Goal: Information Seeking & Learning: Learn about a topic

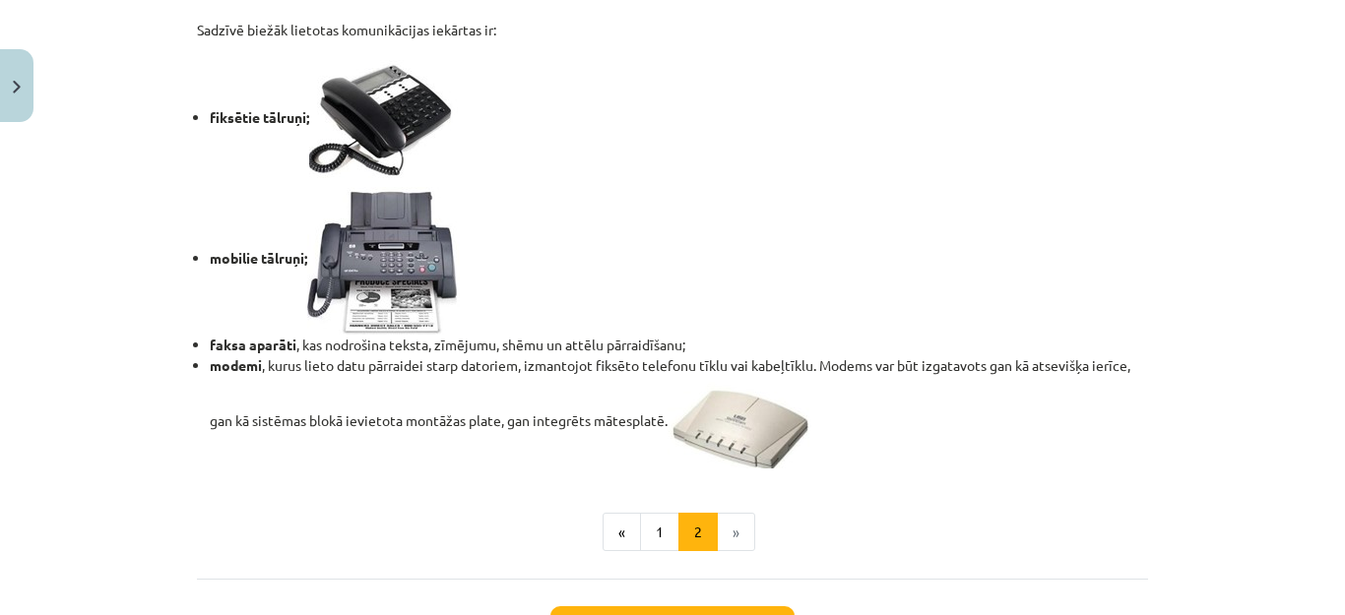
scroll to position [1664, 0]
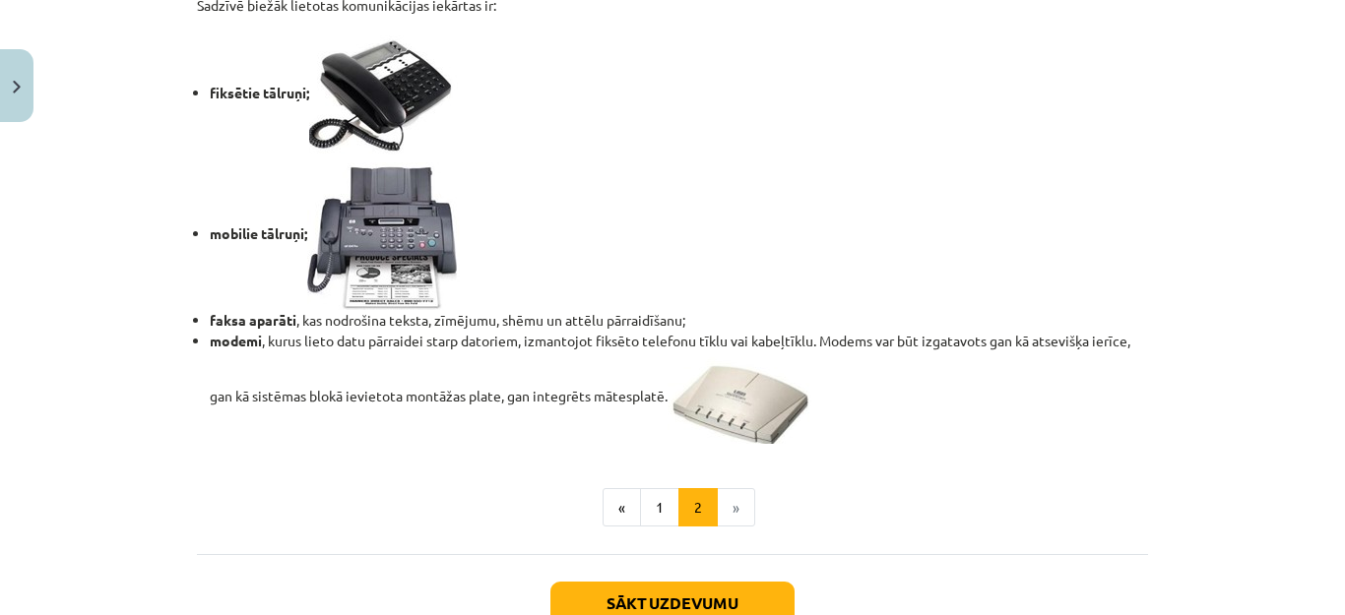
click at [722, 605] on button "Sākt uzdevumu" at bounding box center [672, 603] width 244 height 43
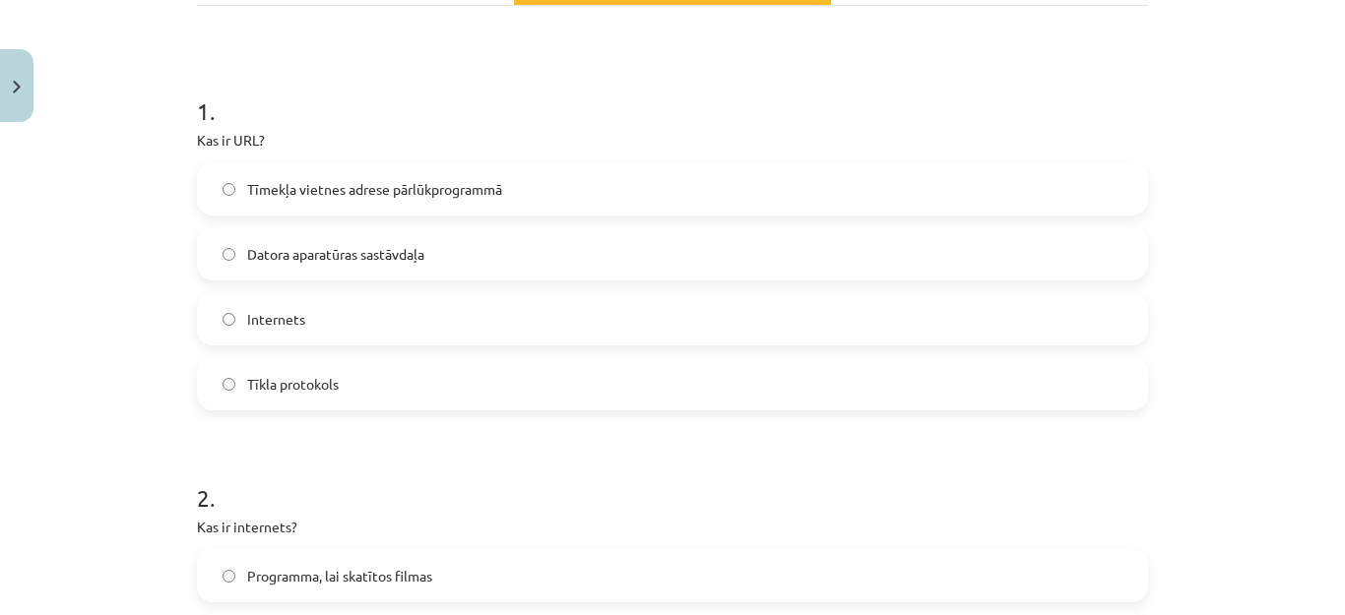
scroll to position [334, 0]
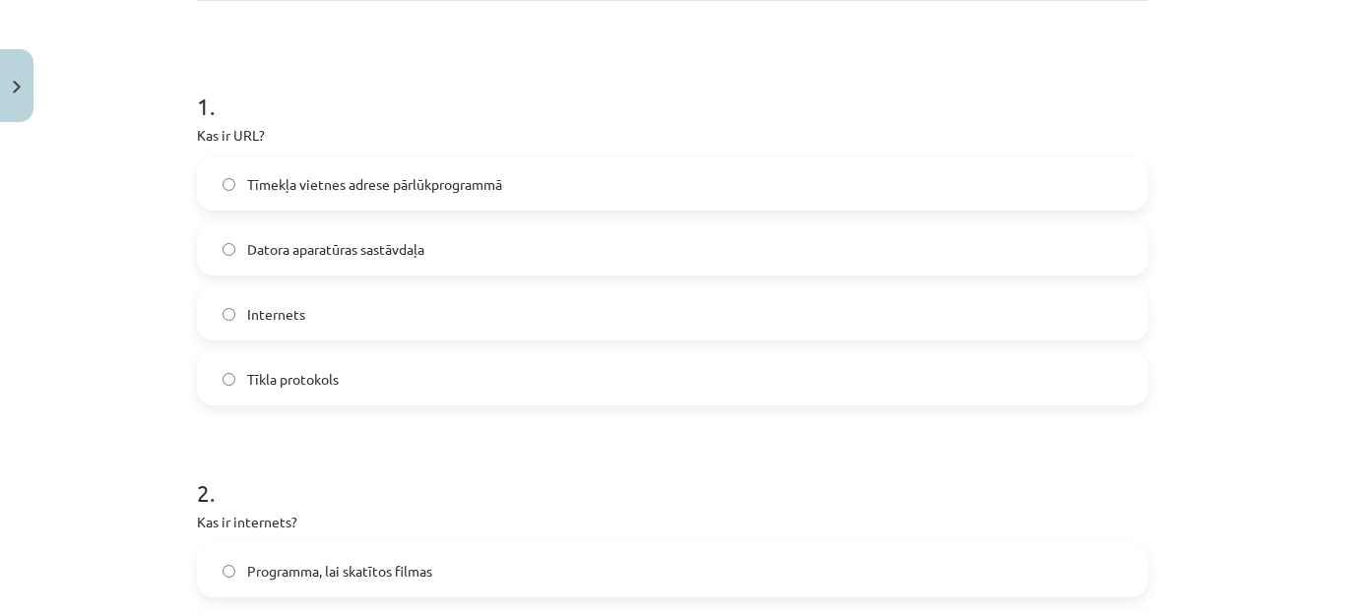
drag, startPoint x: 1311, startPoint y: 165, endPoint x: 1310, endPoint y: 183, distance: 17.7
click at [1310, 183] on div "Mācību tēma: Datorikas - 10. klases 1. ieskaites mācību materiāls #5 4. tēma – …" at bounding box center [672, 307] width 1345 height 615
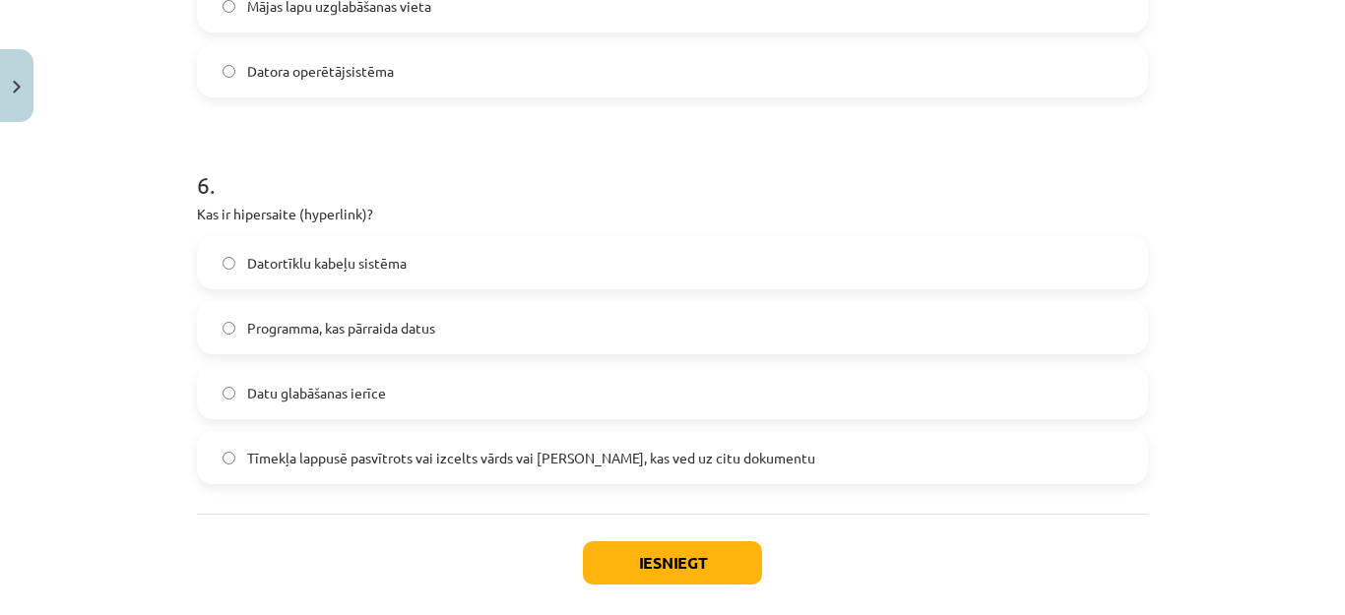
scroll to position [2184, 0]
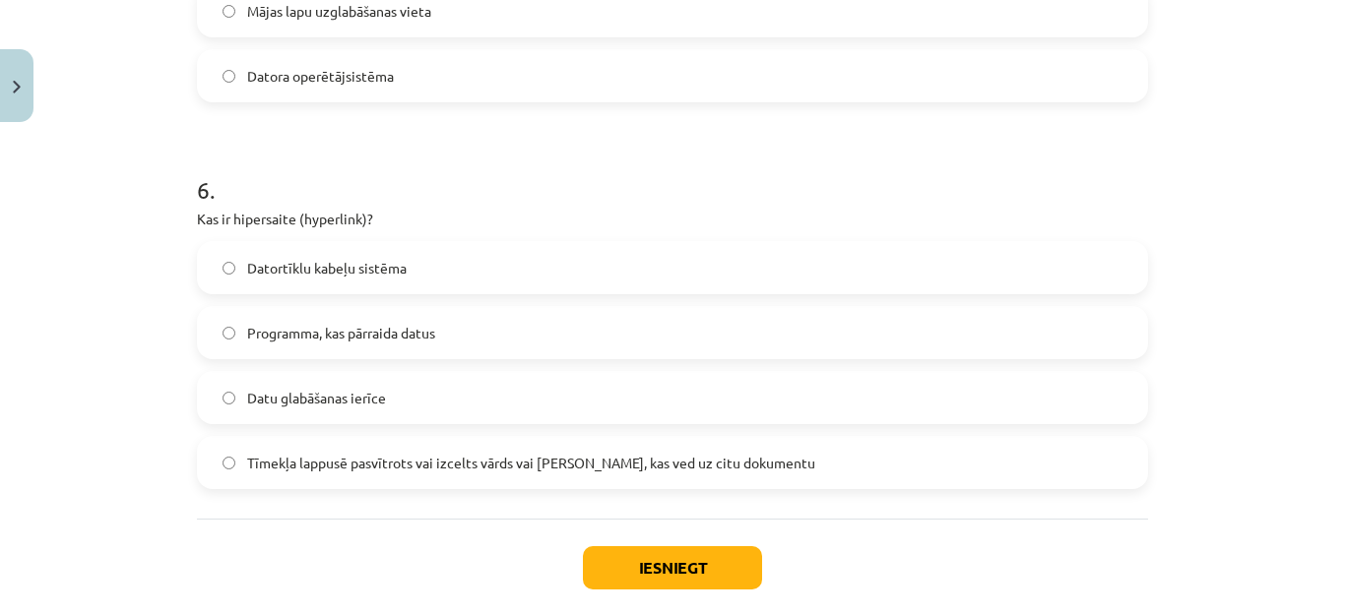
click at [675, 564] on button "Iesniegt" at bounding box center [672, 567] width 179 height 43
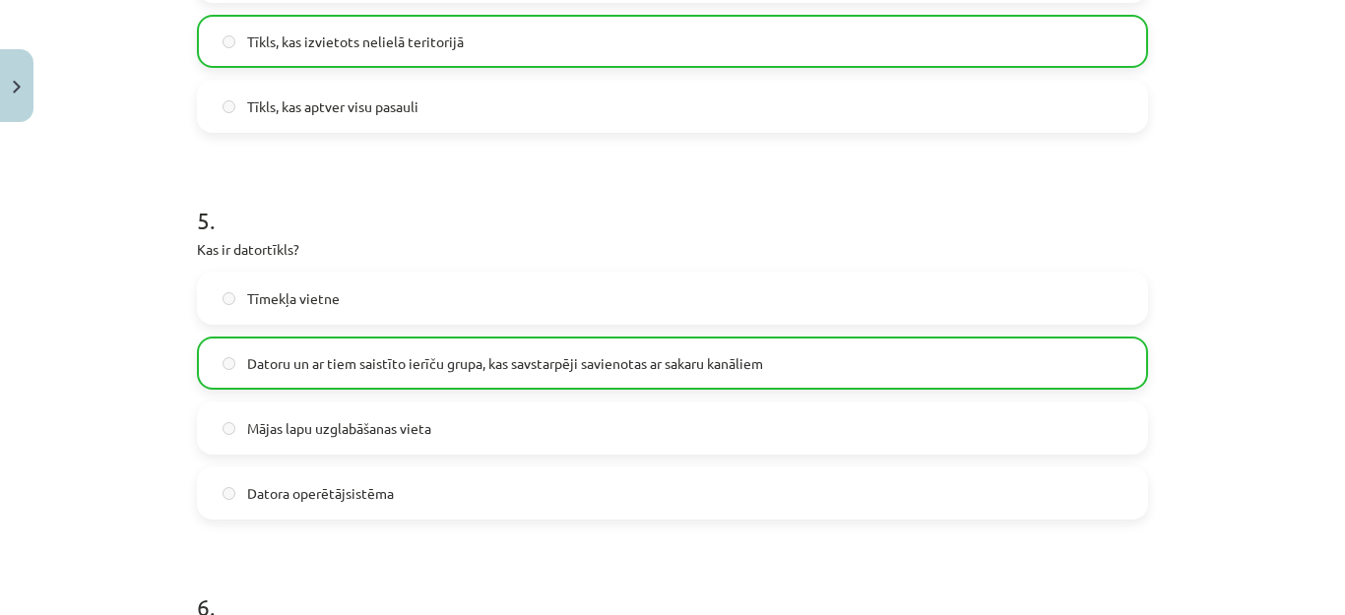
scroll to position [2350, 0]
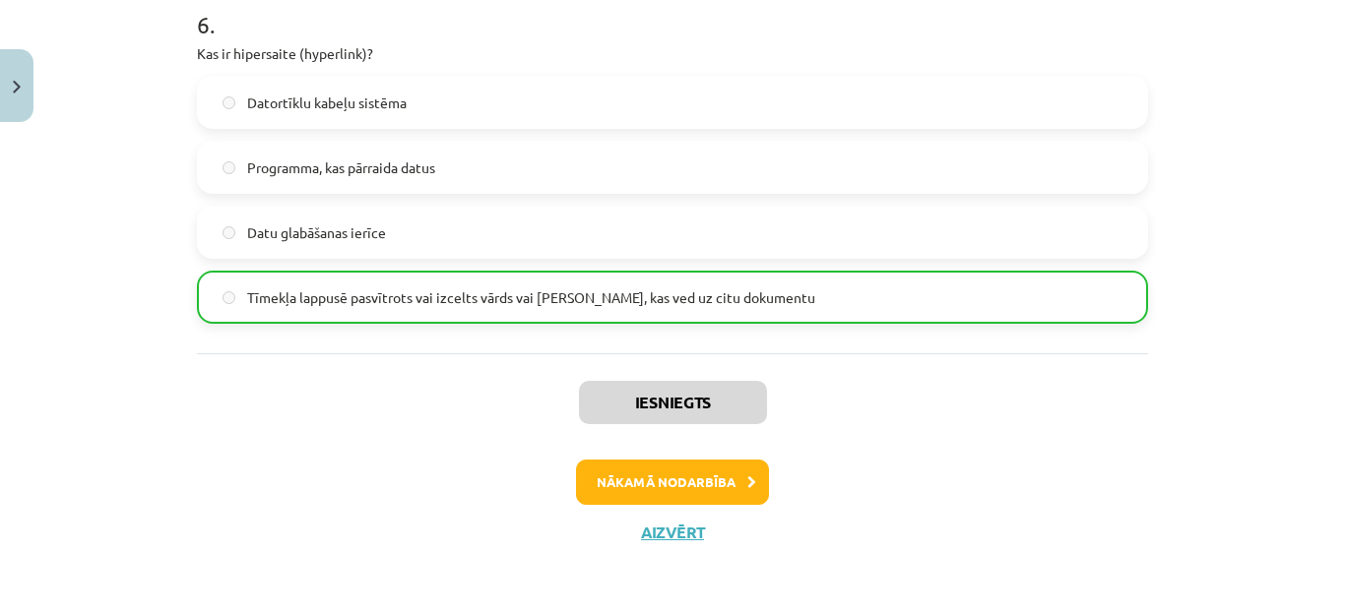
click at [646, 477] on button "Nākamā nodarbība" at bounding box center [672, 482] width 193 height 45
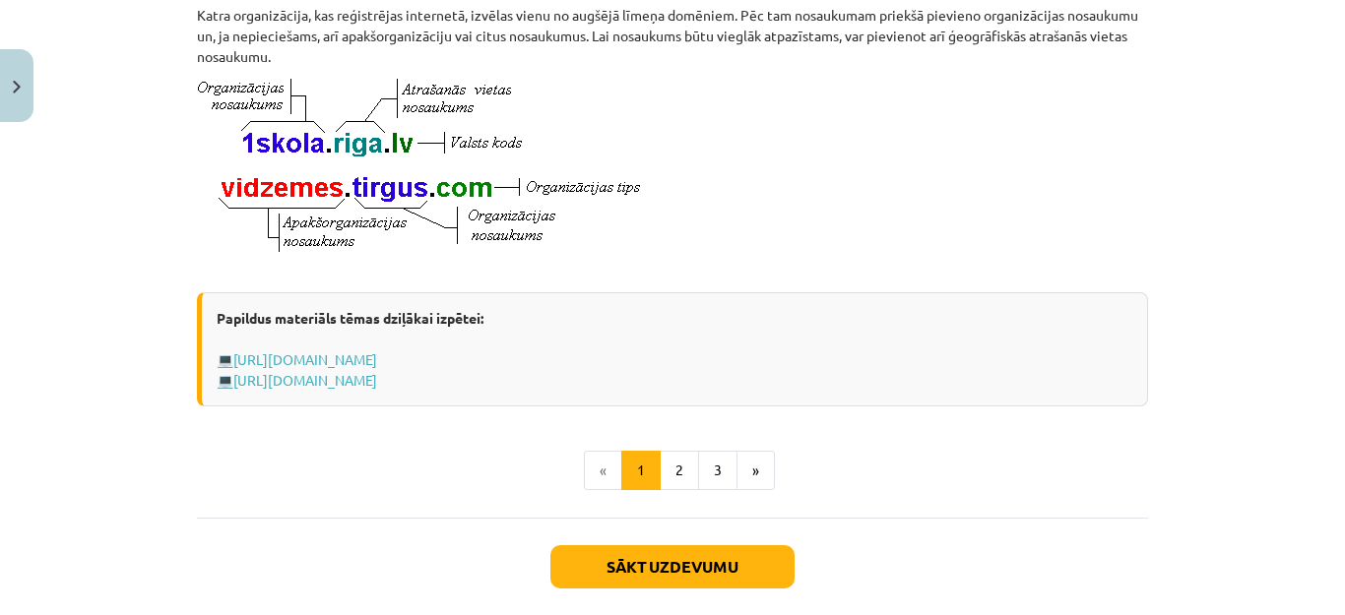
scroll to position [1179, 0]
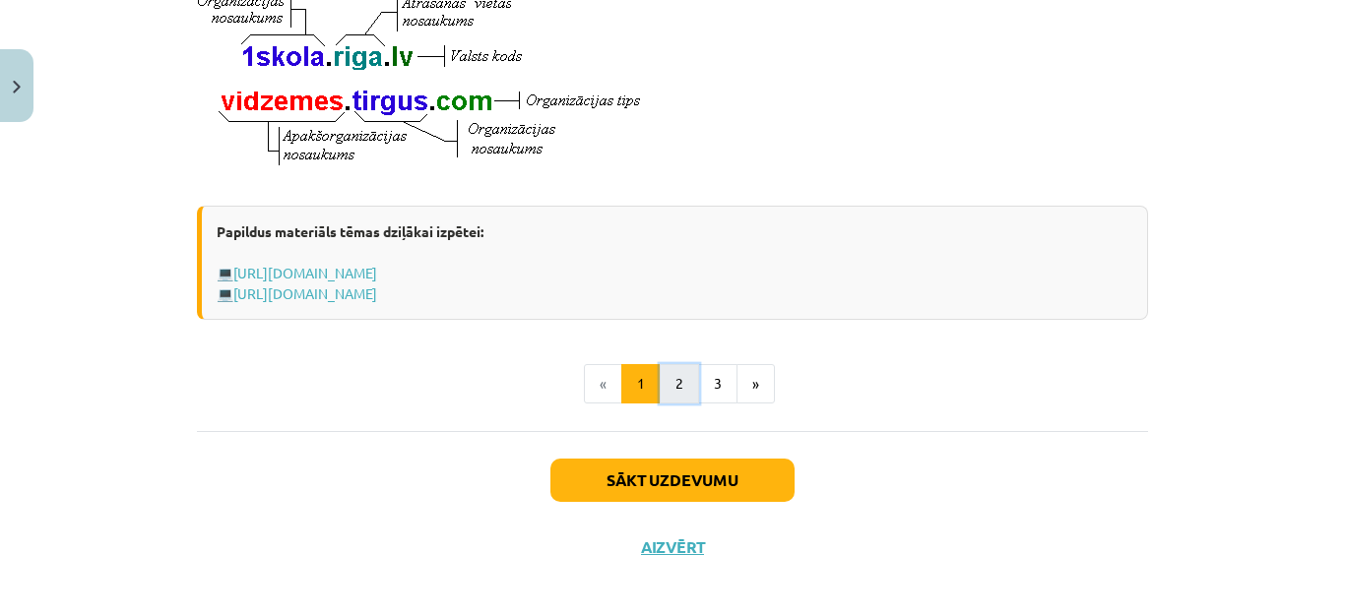
click at [659, 403] on button "2" at bounding box center [678, 383] width 39 height 39
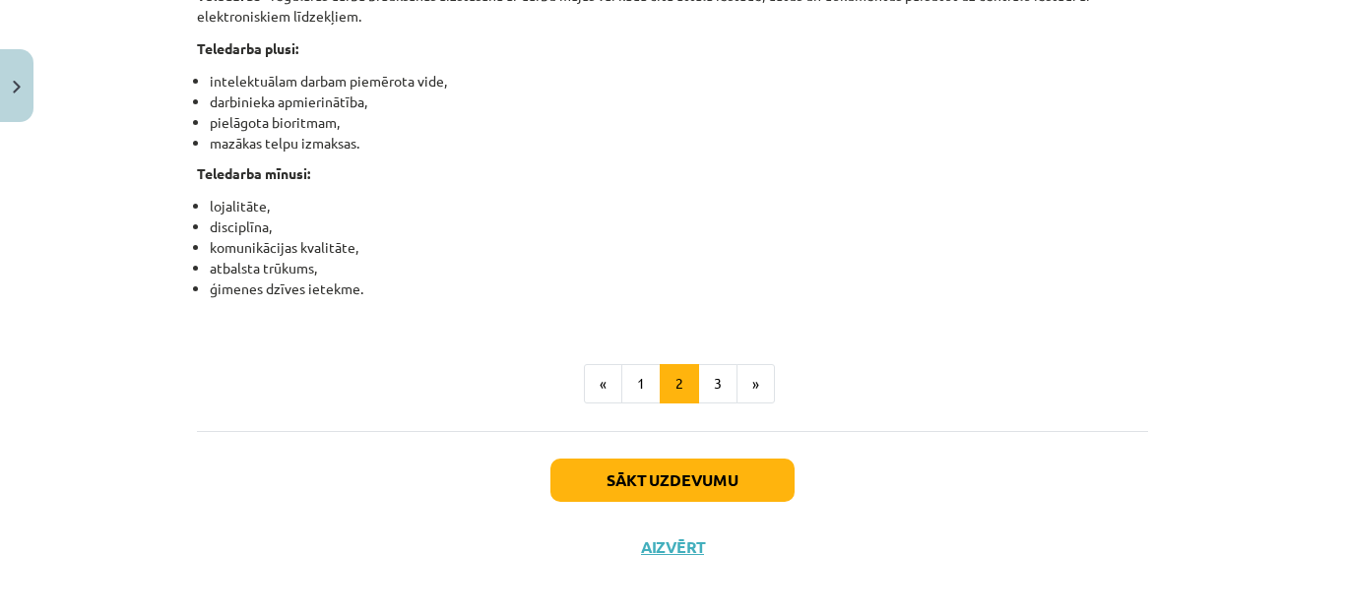
scroll to position [3221, 0]
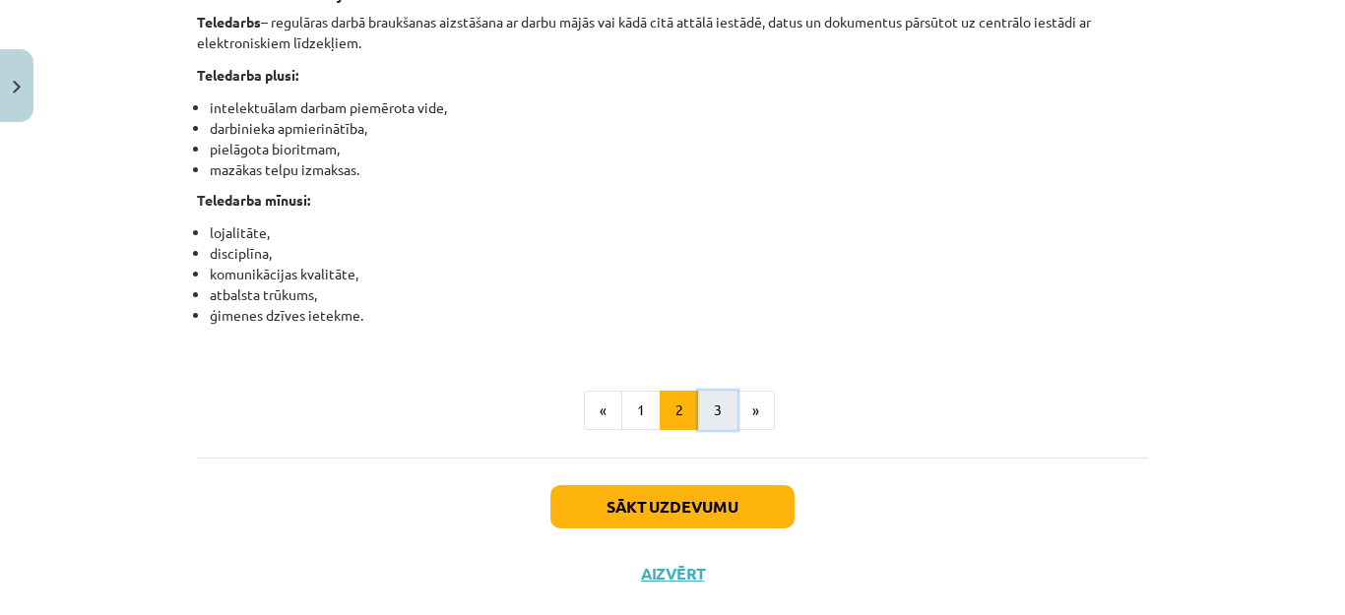
click at [699, 430] on button "3" at bounding box center [717, 410] width 39 height 39
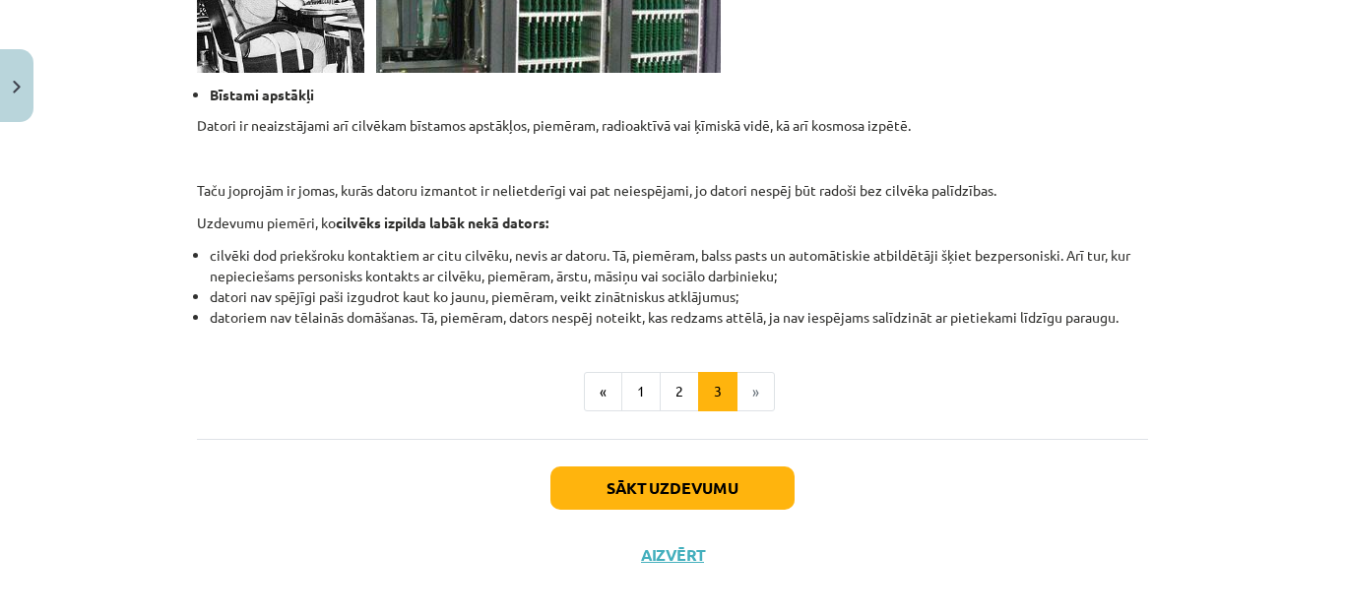
scroll to position [2006, 0]
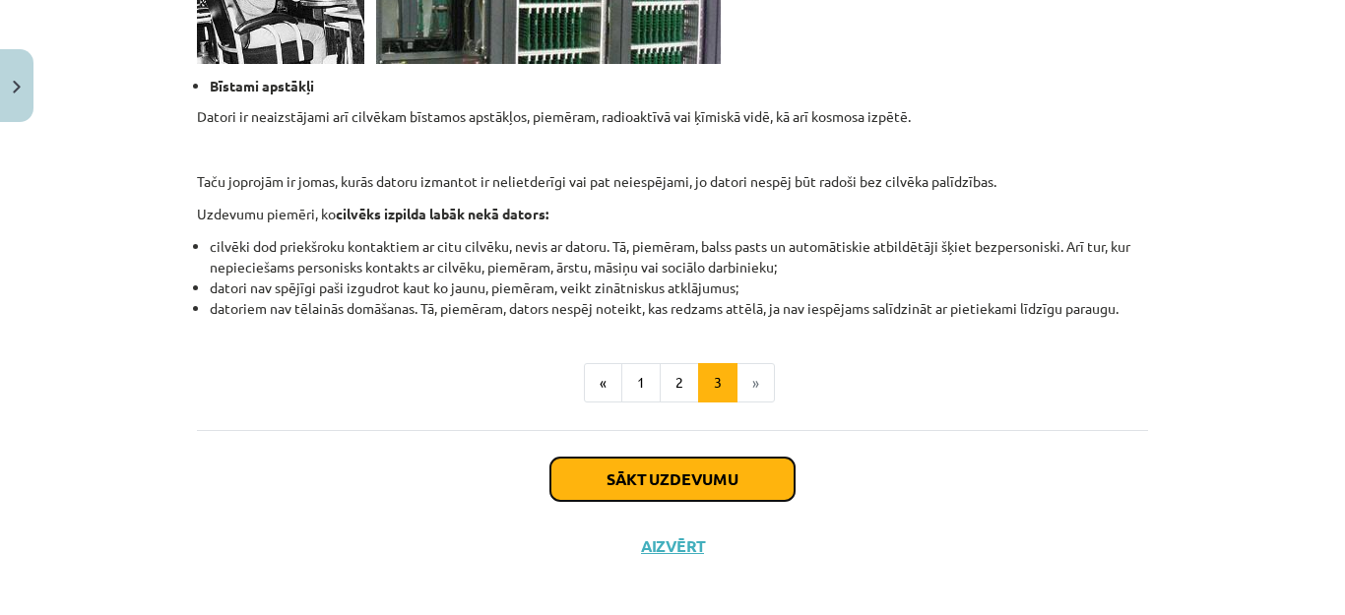
click at [702, 474] on button "Sākt uzdevumu" at bounding box center [672, 479] width 244 height 43
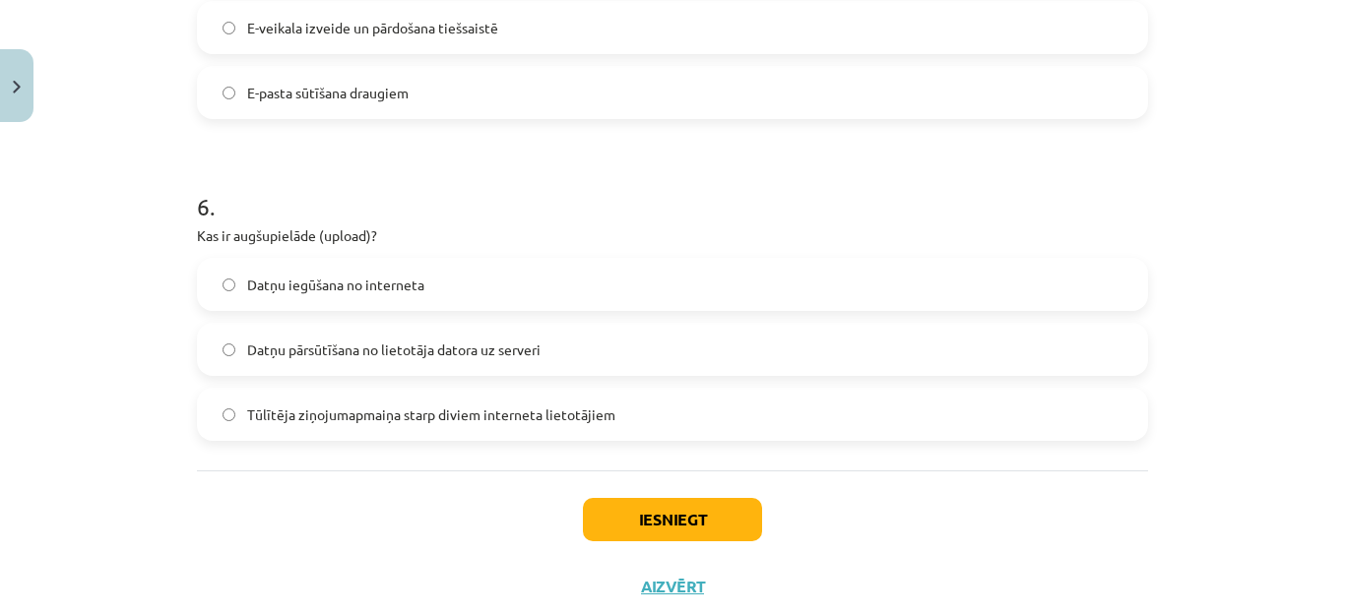
scroll to position [2107, 0]
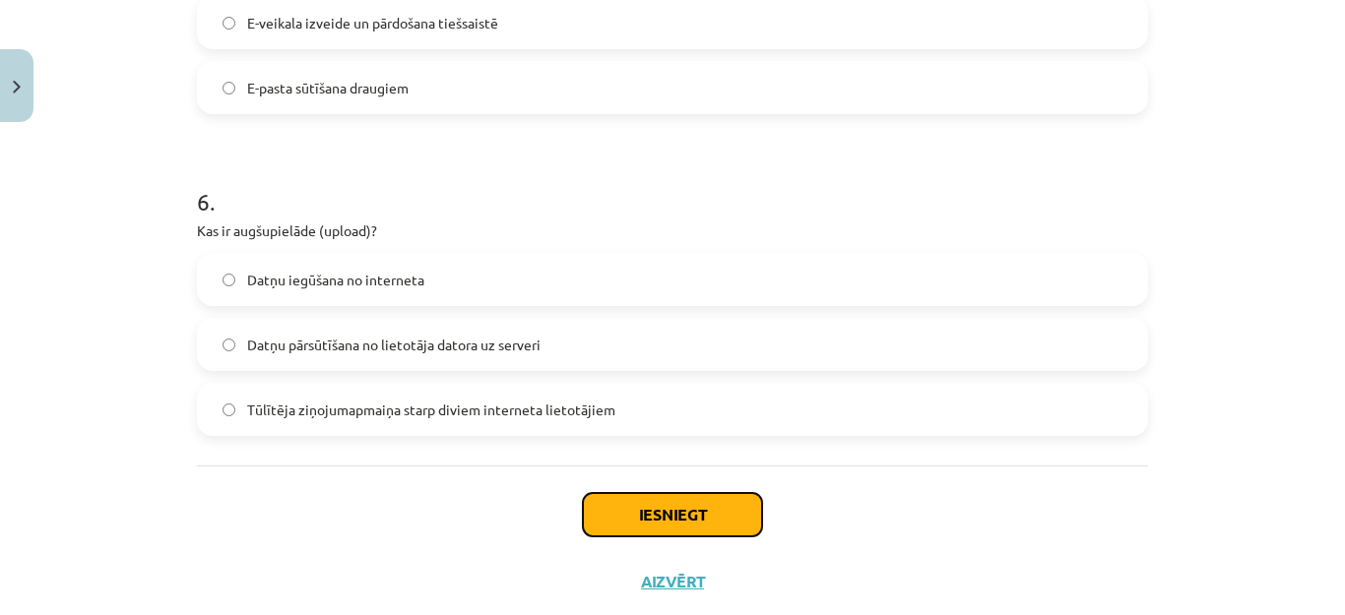
click at [684, 512] on button "Iesniegt" at bounding box center [672, 514] width 179 height 43
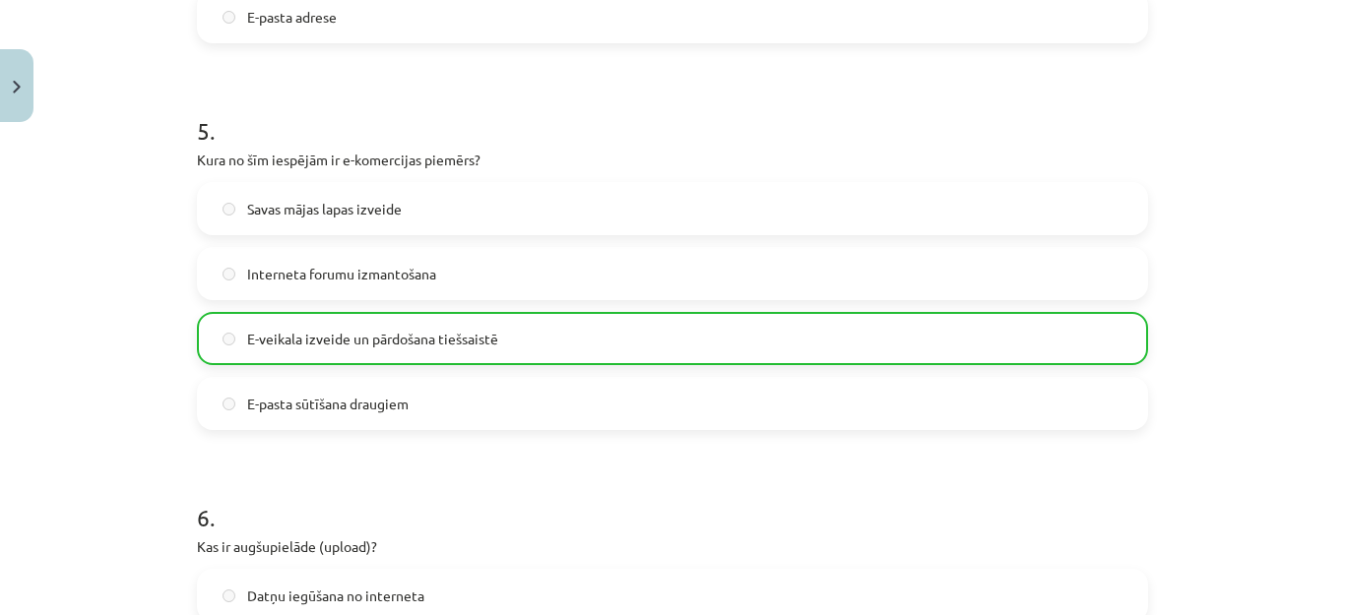
scroll to position [2220, 0]
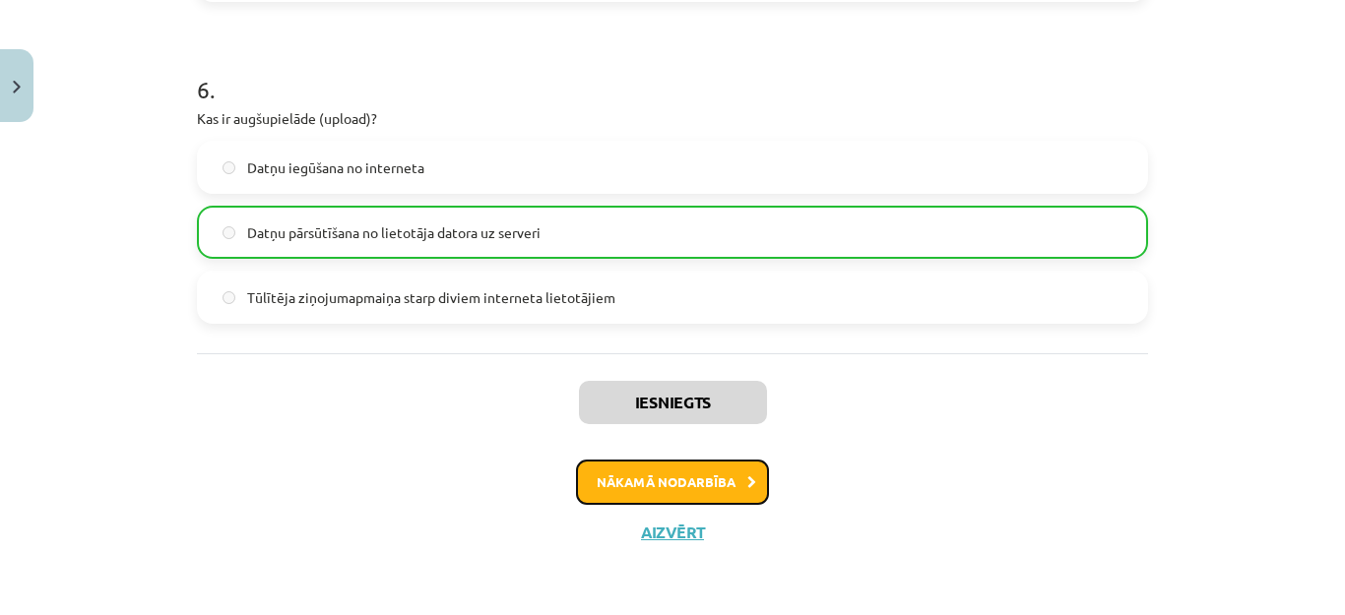
click at [724, 474] on button "Nākamā nodarbība" at bounding box center [672, 482] width 193 height 45
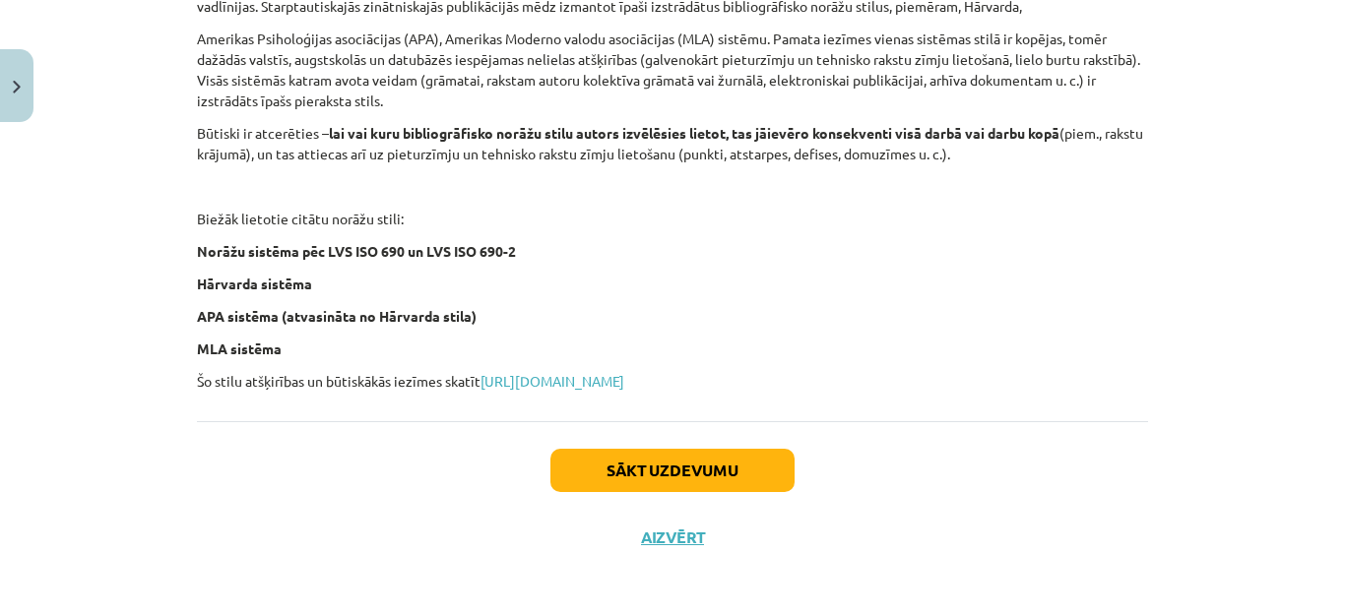
scroll to position [891, 0]
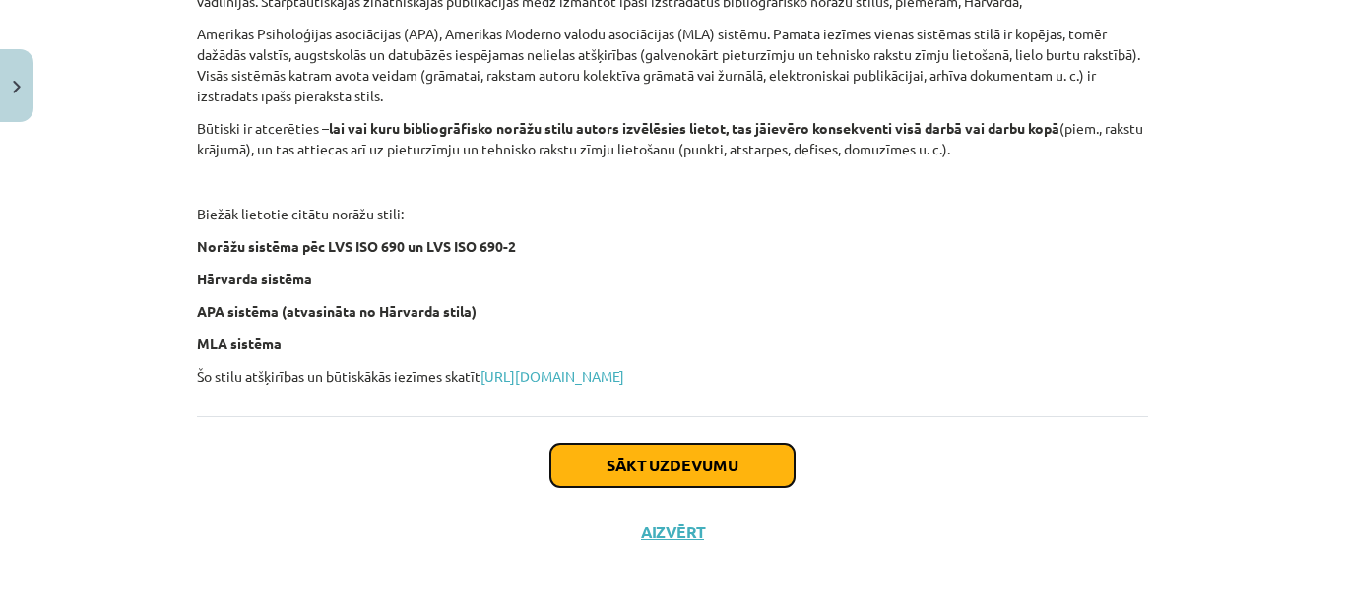
click at [742, 471] on button "Sākt uzdevumu" at bounding box center [672, 465] width 244 height 43
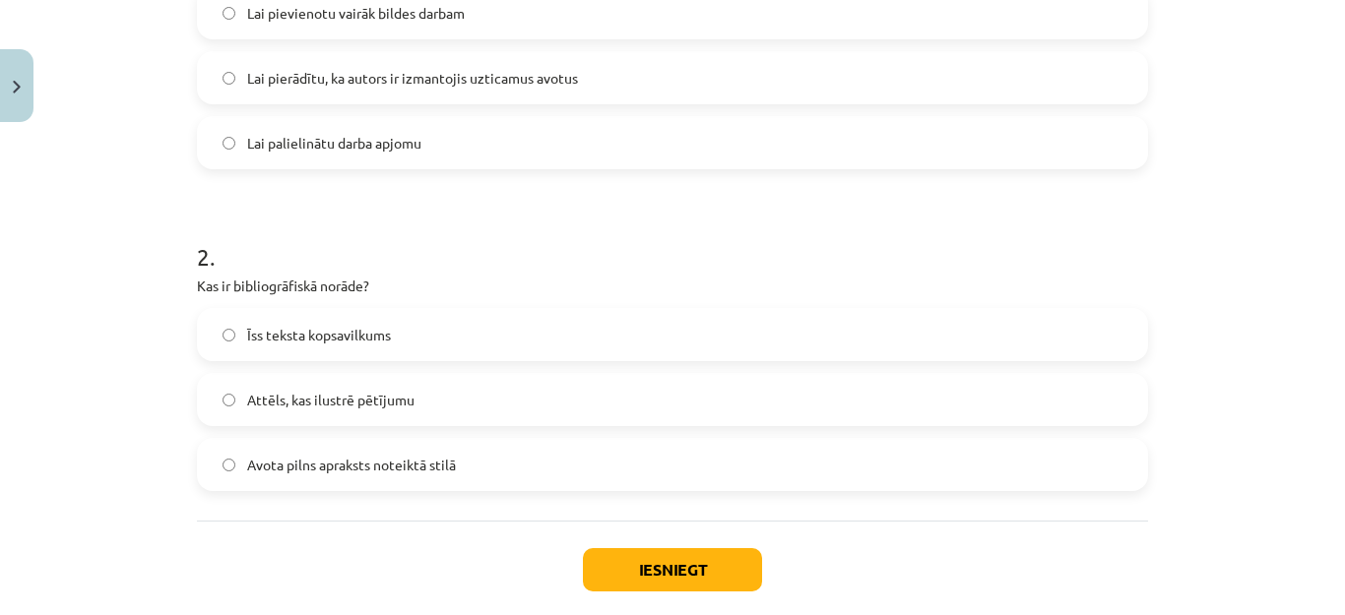
scroll to position [507, 0]
click at [633, 558] on button "Iesniegt" at bounding box center [672, 567] width 179 height 43
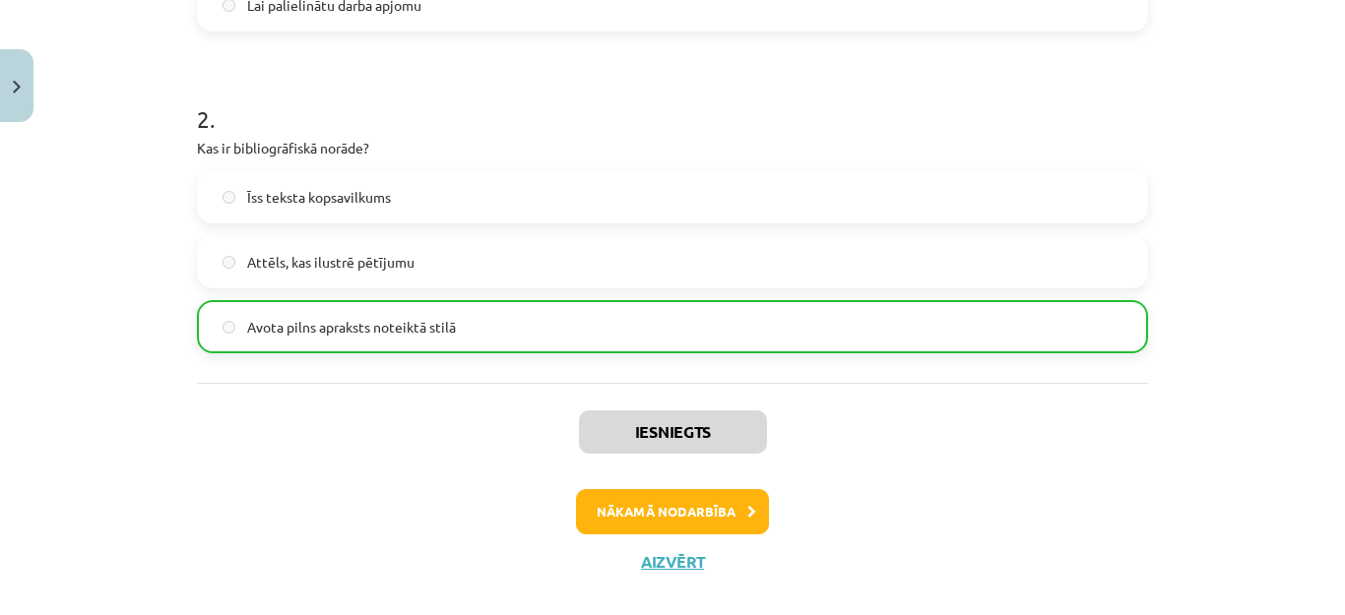
scroll to position [672, 0]
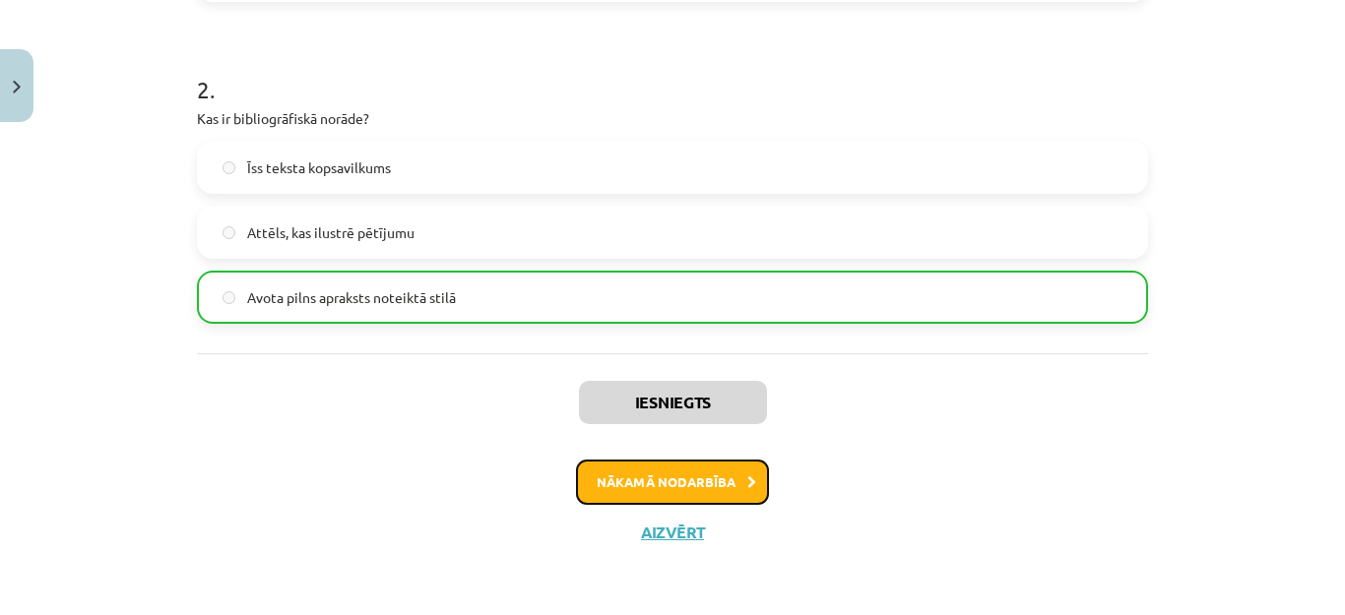
click at [699, 485] on button "Nākamā nodarbība" at bounding box center [672, 482] width 193 height 45
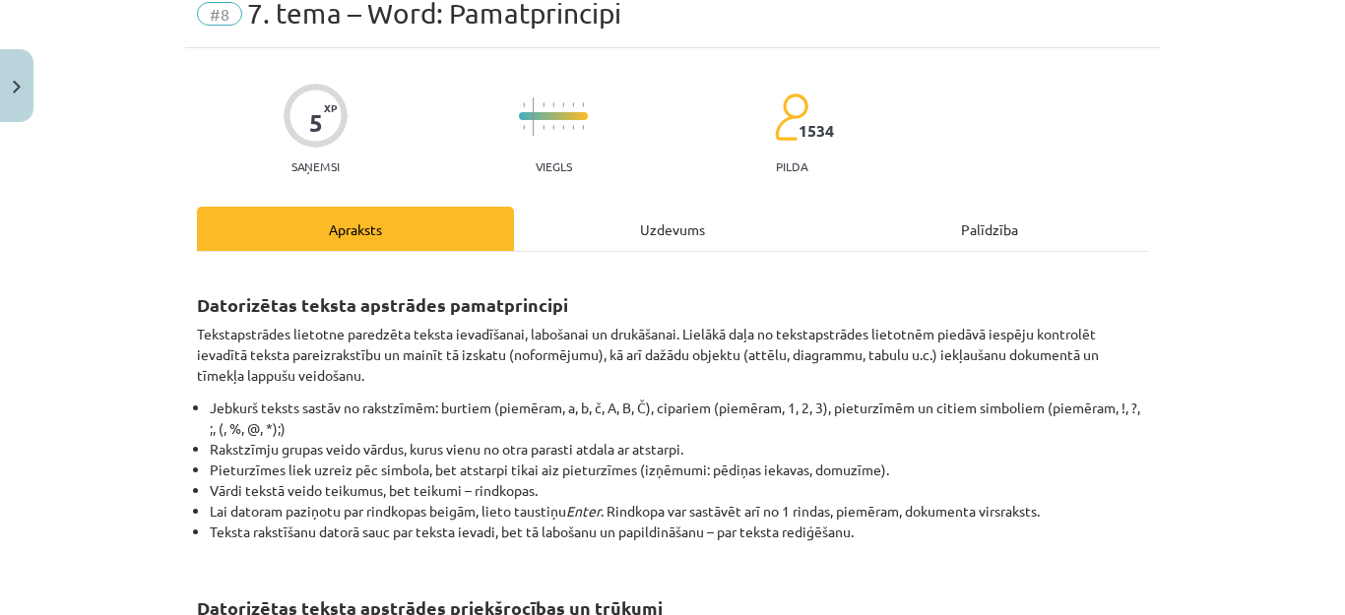
scroll to position [49, 0]
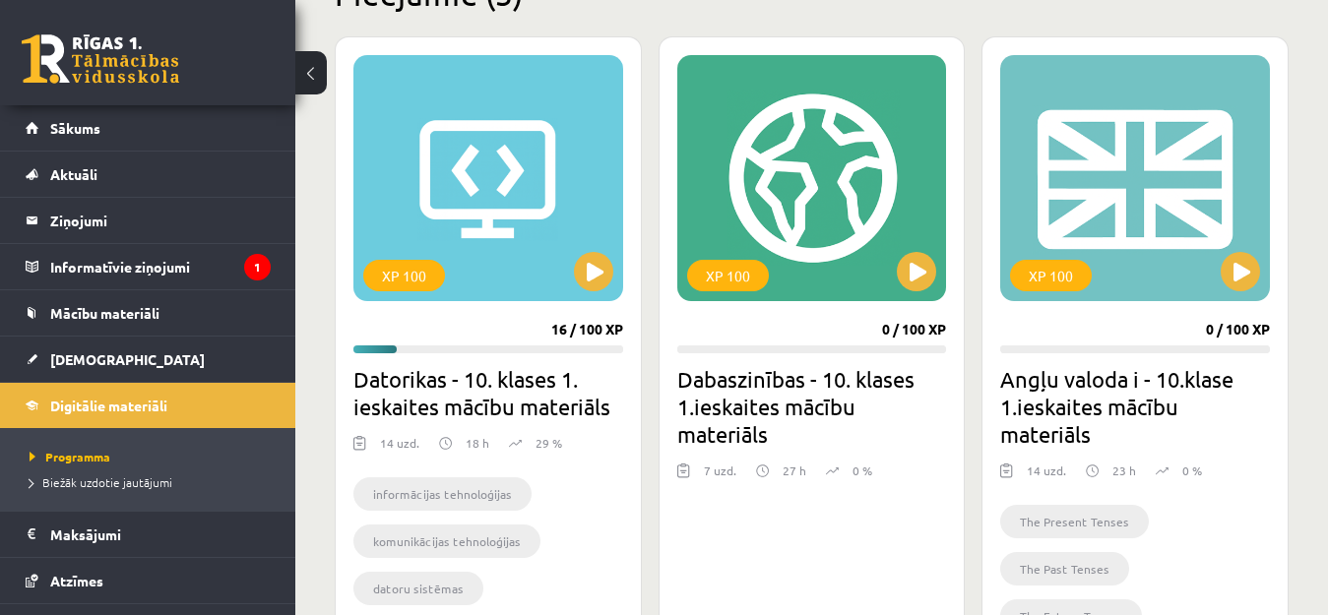
scroll to position [528, 0]
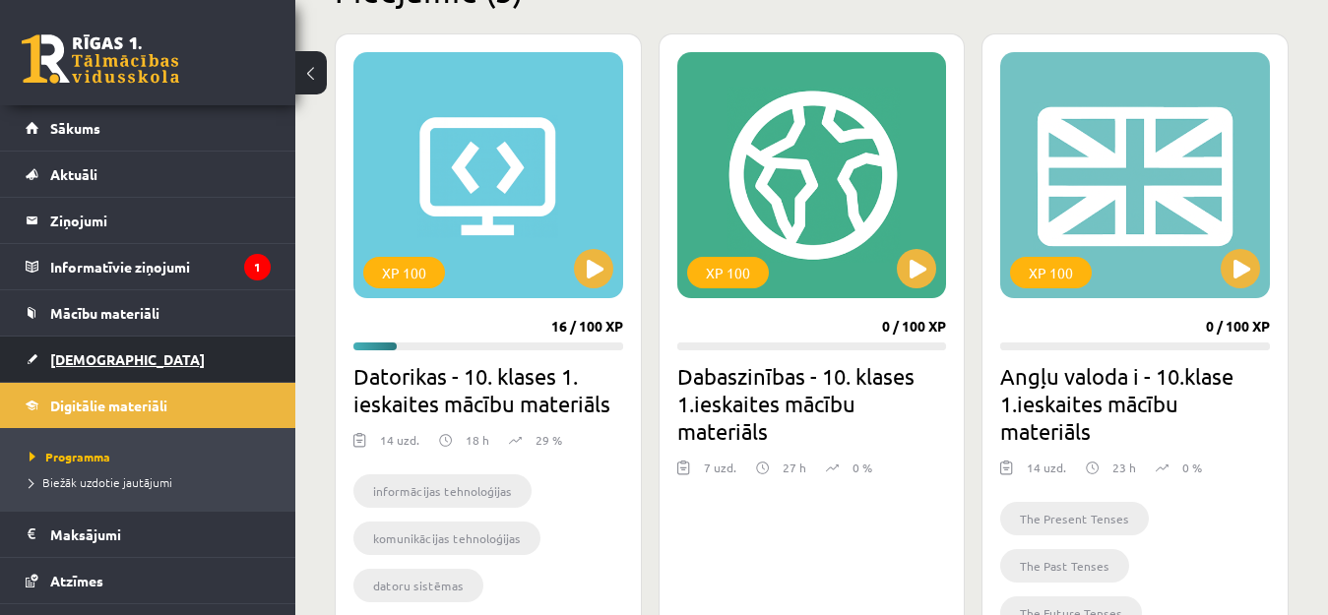
click at [63, 364] on span "[DEMOGRAPHIC_DATA]" at bounding box center [127, 359] width 155 height 18
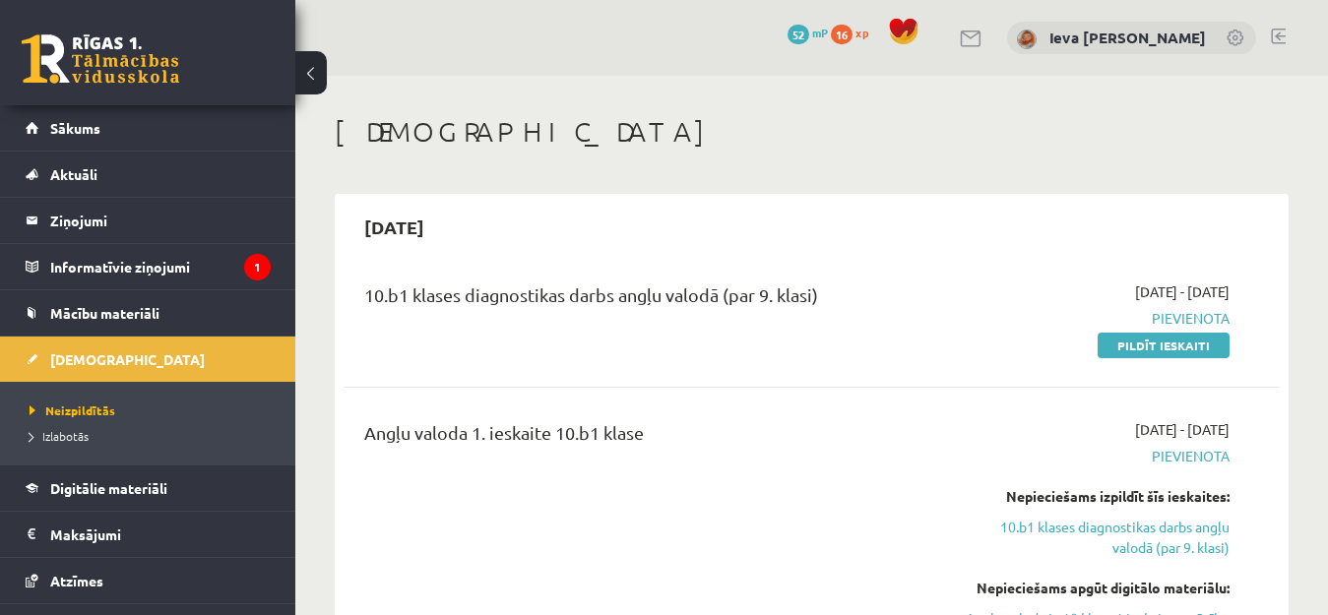
click at [809, 36] on span "52" at bounding box center [798, 35] width 22 height 20
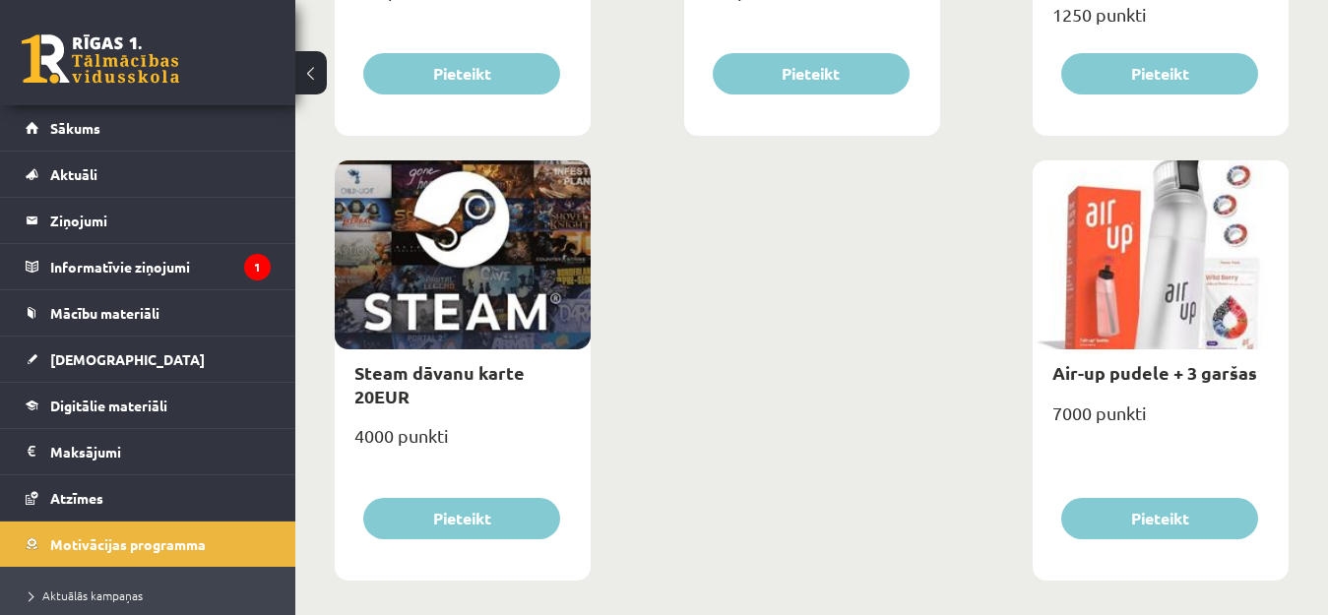
scroll to position [3286, 0]
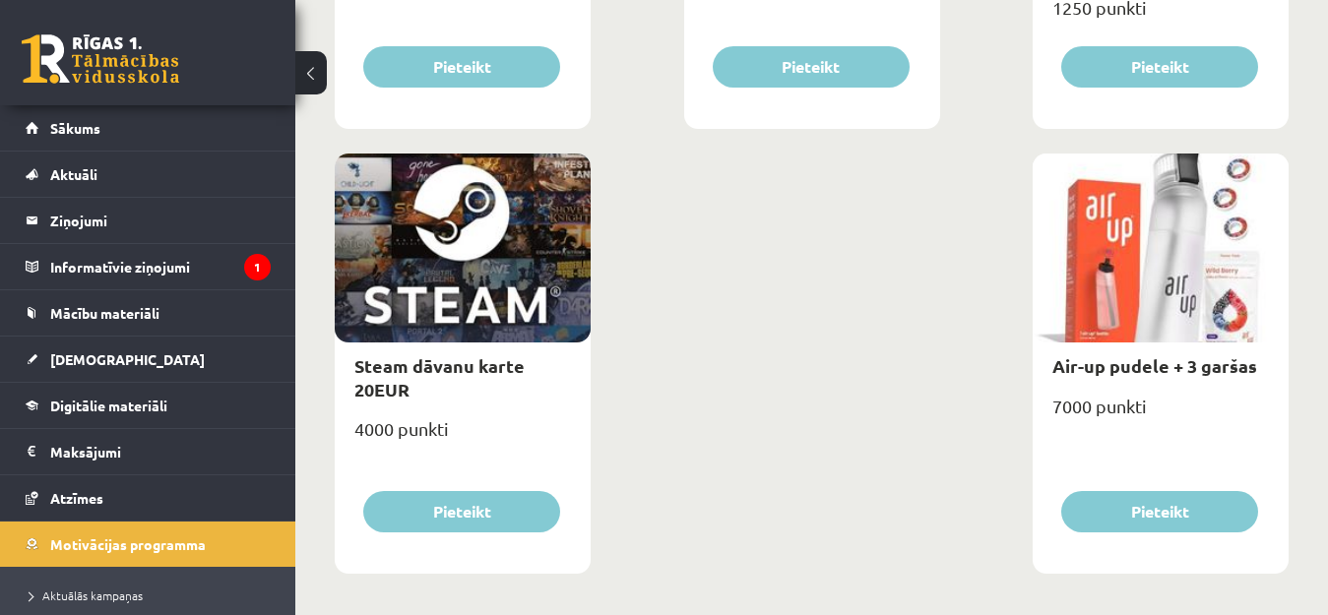
click at [1196, 295] on div at bounding box center [1161, 248] width 256 height 189
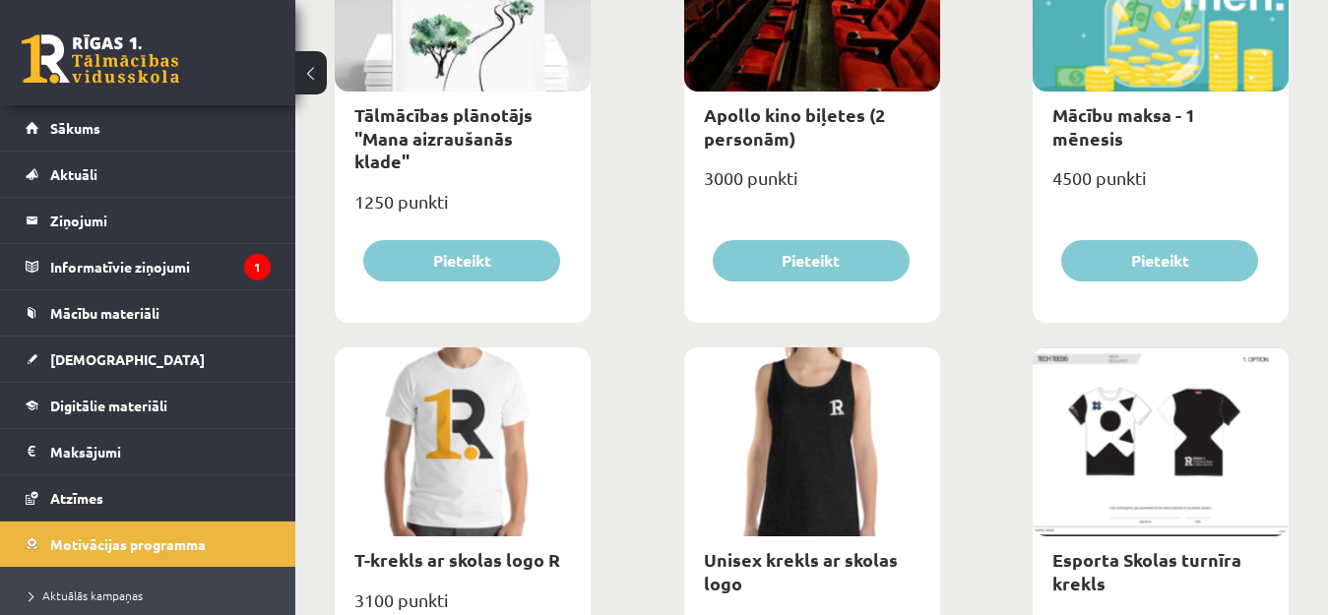
scroll to position [0, 0]
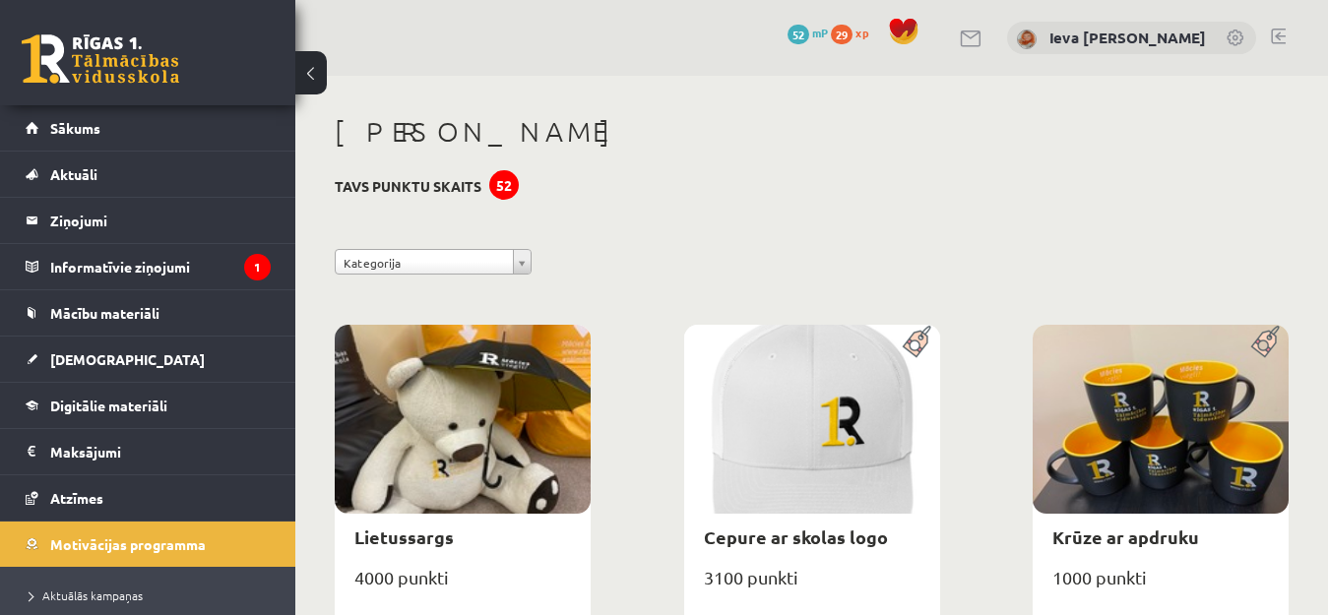
click at [852, 33] on span "29" at bounding box center [842, 35] width 22 height 20
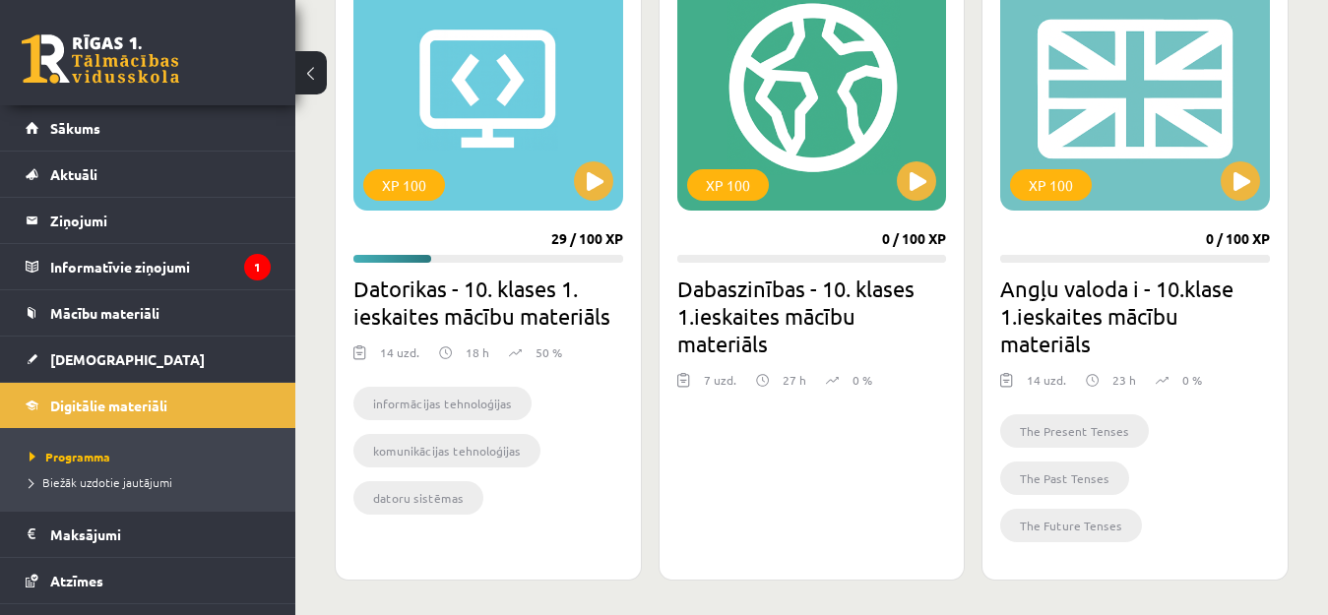
scroll to position [617, 0]
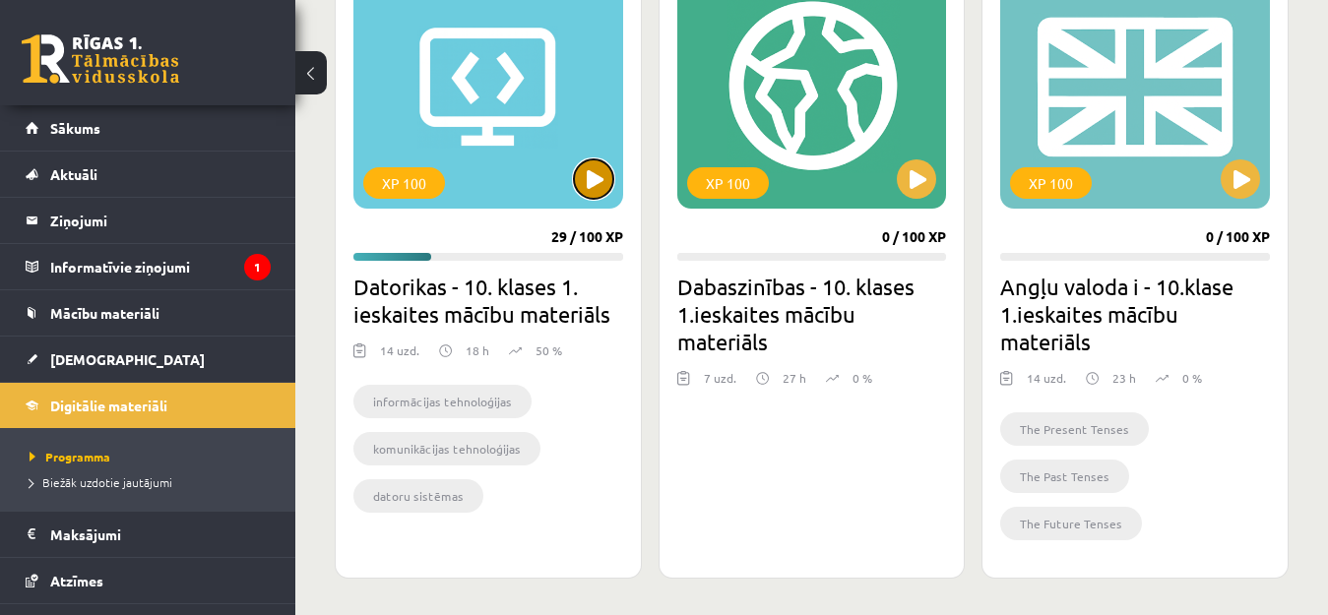
click at [584, 184] on button at bounding box center [593, 178] width 39 height 39
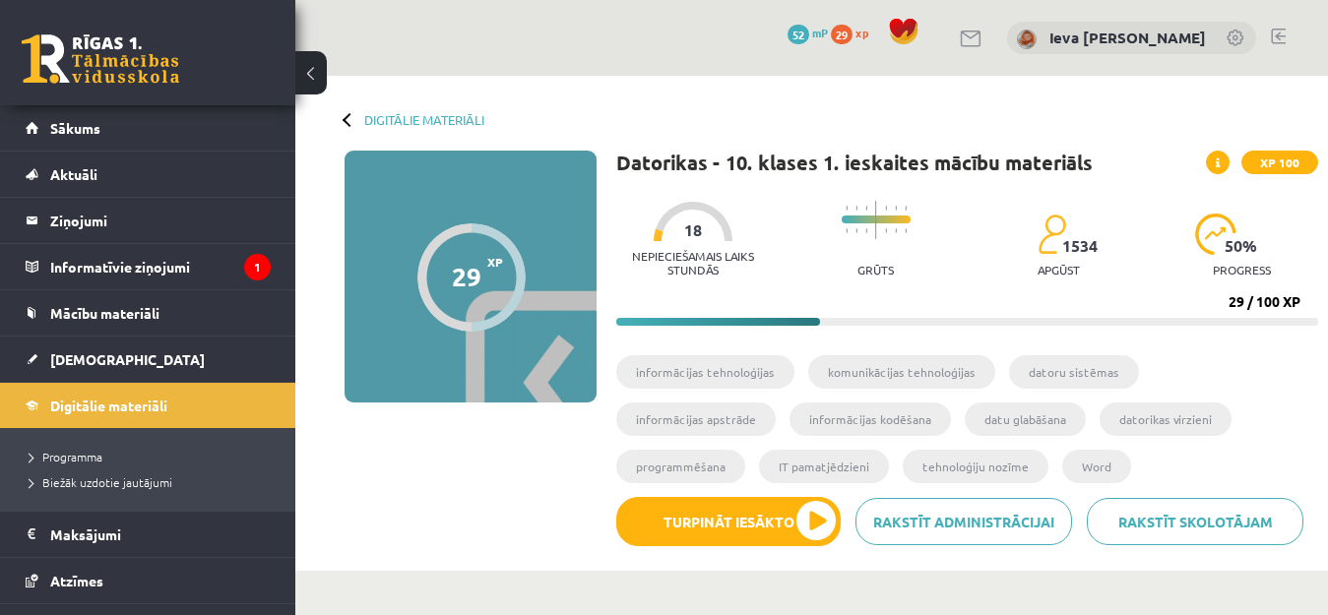
click at [1214, 159] on span at bounding box center [1218, 163] width 24 height 24
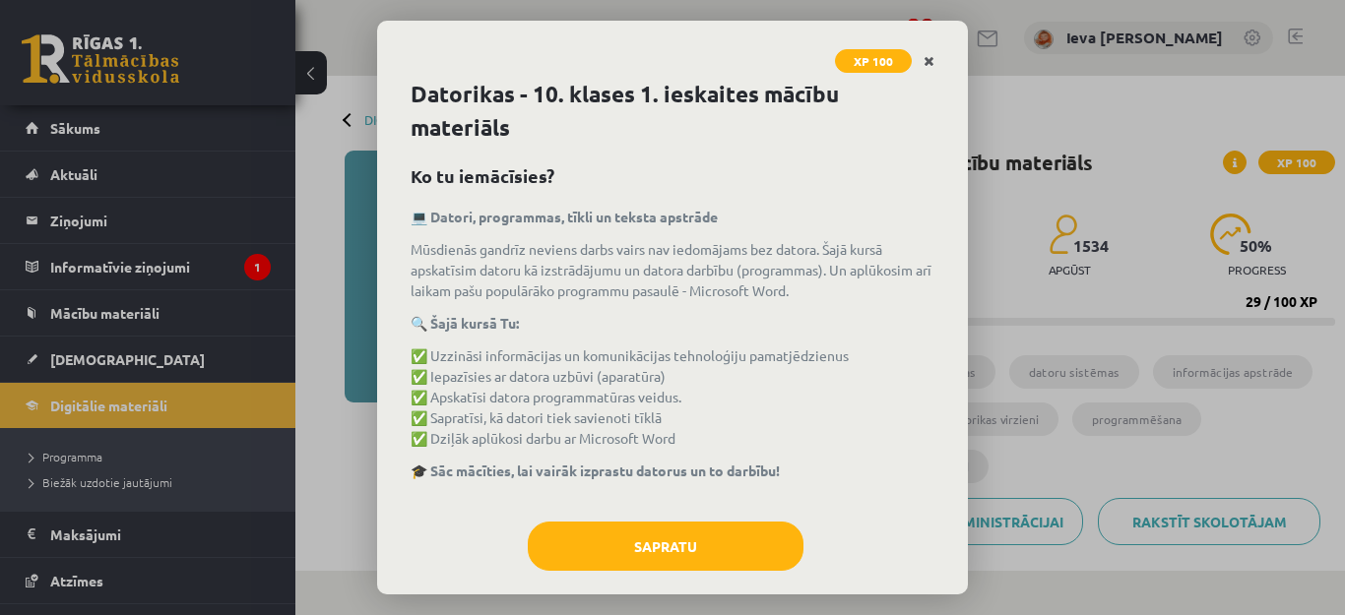
click at [924, 59] on icon "Close" at bounding box center [928, 62] width 11 height 14
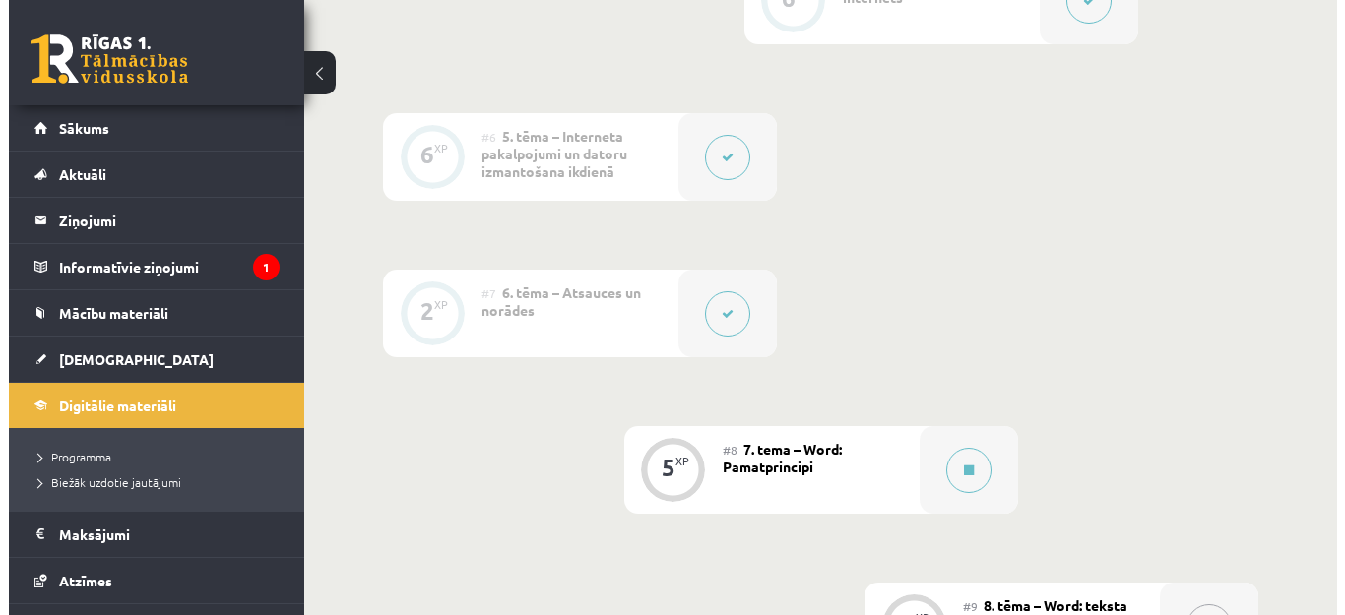
scroll to position [1377, 0]
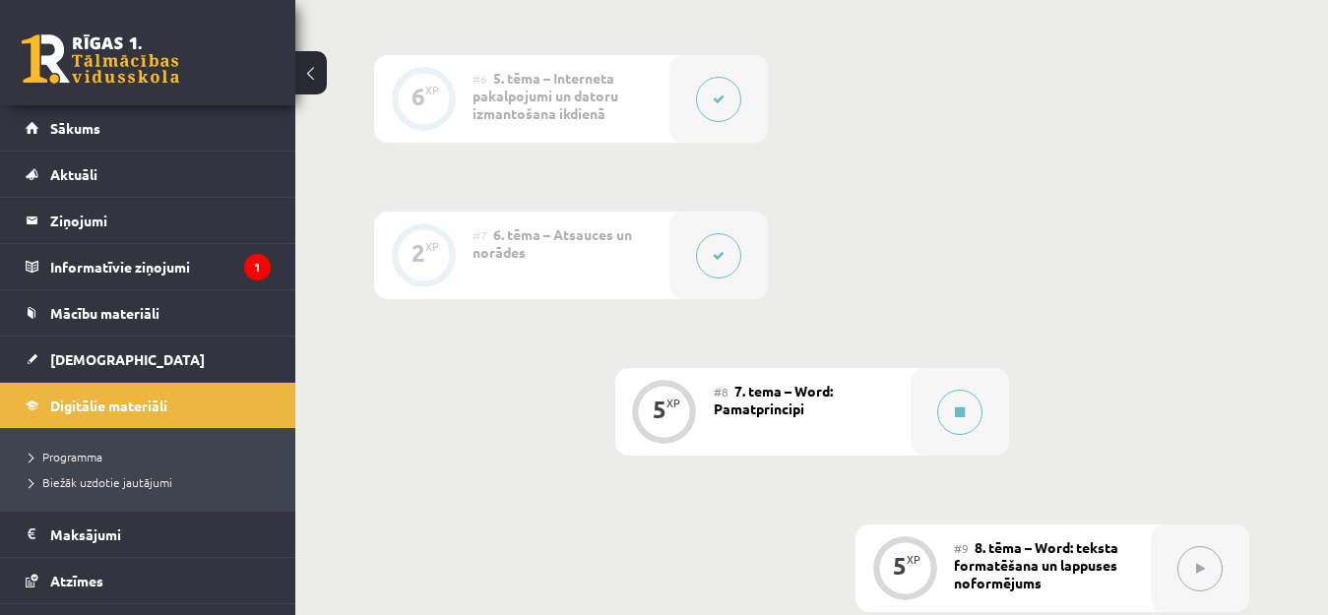
click at [782, 407] on span "7. tema – Word: Pamatprincipi" at bounding box center [773, 399] width 119 height 35
click at [989, 430] on div at bounding box center [959, 412] width 98 height 88
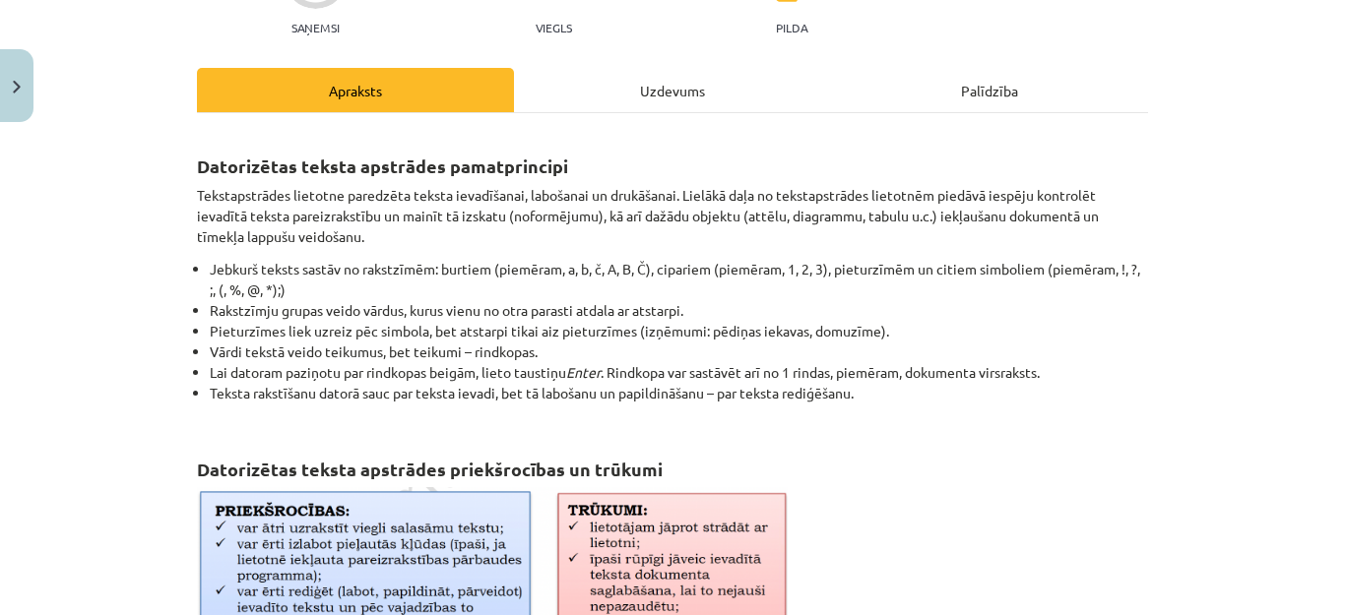
scroll to position [224, 0]
